Goal: Navigation & Orientation: Find specific page/section

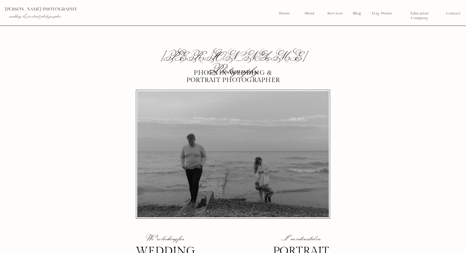
click at [360, 15] on nav "Blog" at bounding box center [357, 13] width 11 height 5
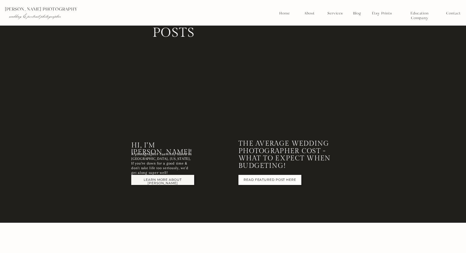
scroll to position [255, 0]
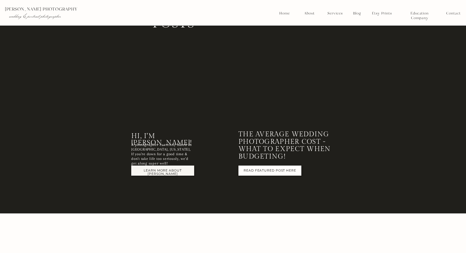
click at [165, 172] on nav "LEARN MORE ABOUT [PERSON_NAME]" at bounding box center [163, 170] width 64 height 3
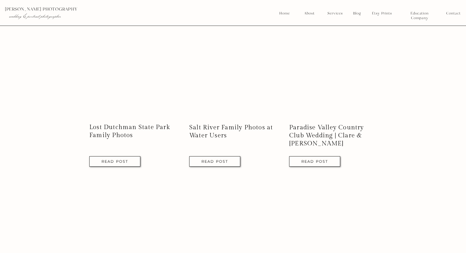
scroll to position [474, 0]
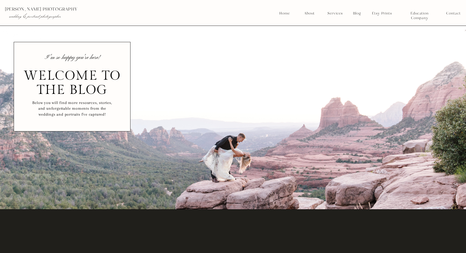
scroll to position [474, 0]
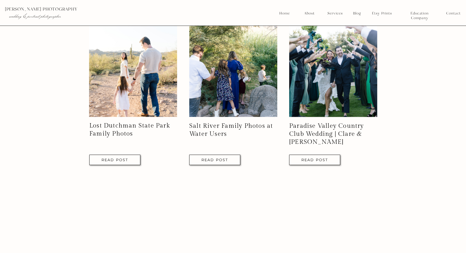
click at [215, 164] on div at bounding box center [214, 160] width 51 height 10
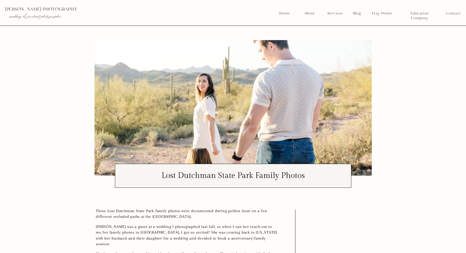
scroll to position [221, 0]
